Goal: Transaction & Acquisition: Download file/media

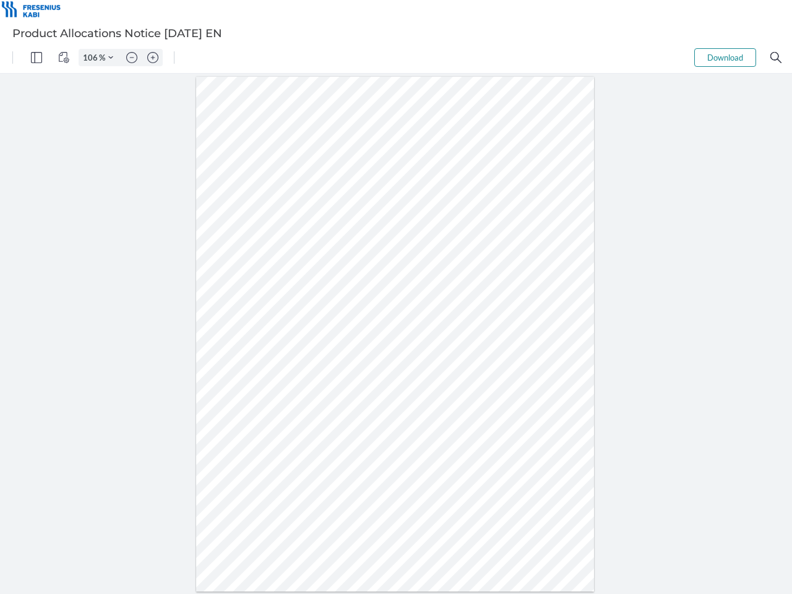
click at [37, 58] on img "Panel" at bounding box center [36, 57] width 11 height 11
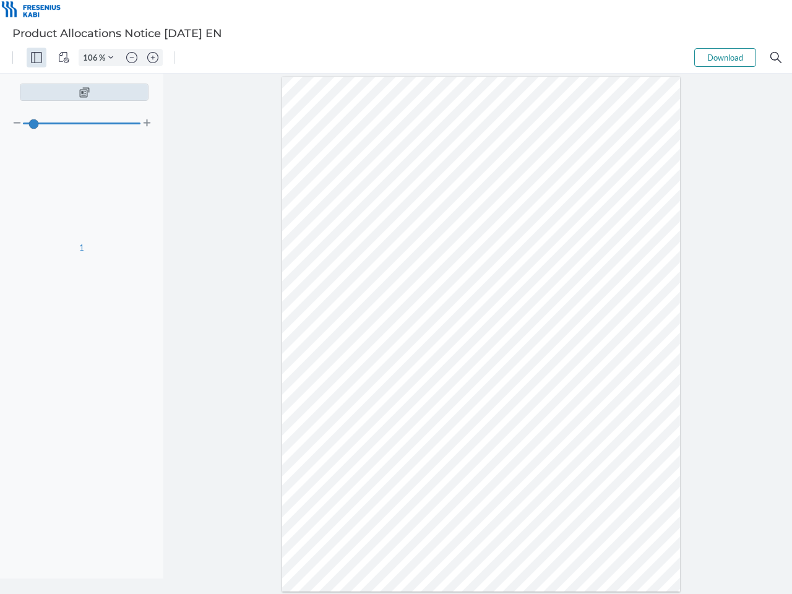
click at [64, 58] on img "View Controls" at bounding box center [63, 57] width 11 height 11
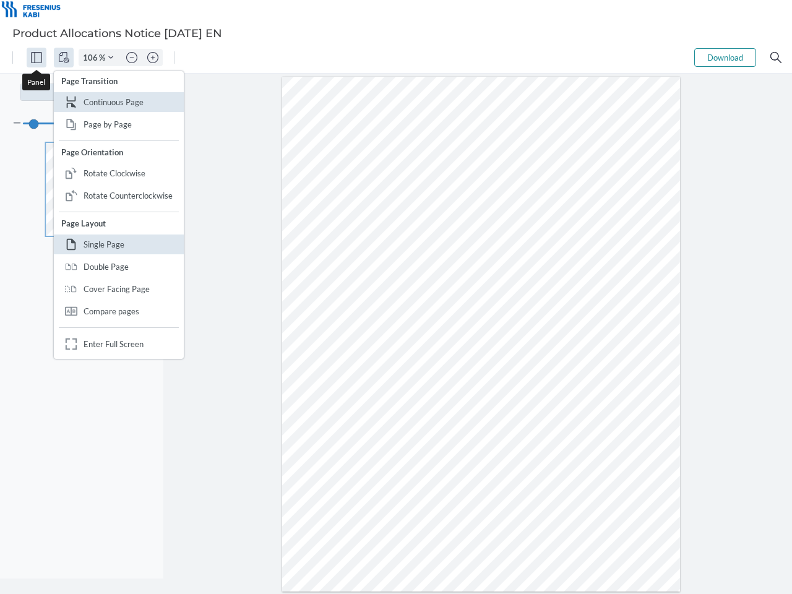
click at [92, 58] on input "106" at bounding box center [89, 57] width 20 height 11
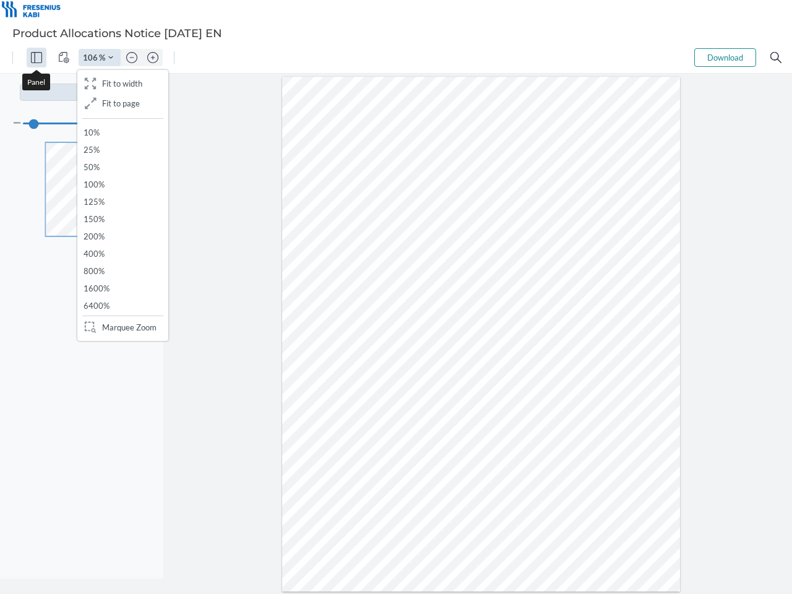
click at [111, 58] on img "Zoom Controls" at bounding box center [110, 57] width 5 height 5
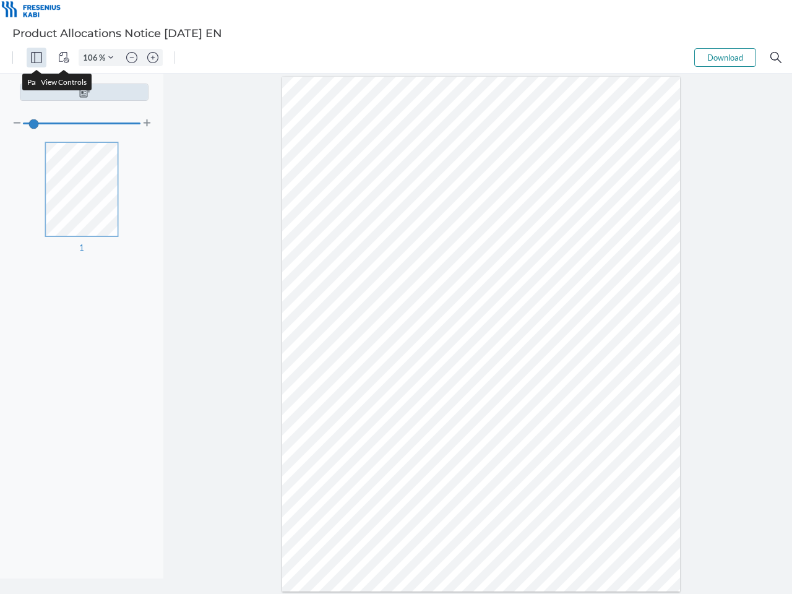
click at [132, 58] on img "Zoom out" at bounding box center [131, 57] width 11 height 11
click at [153, 58] on img "Zoom in" at bounding box center [152, 57] width 11 height 11
type input "106"
click at [725, 58] on button "Download" at bounding box center [725, 57] width 62 height 19
click at [776, 58] on img "Search" at bounding box center [775, 57] width 11 height 11
